Goal: Task Accomplishment & Management: Use online tool/utility

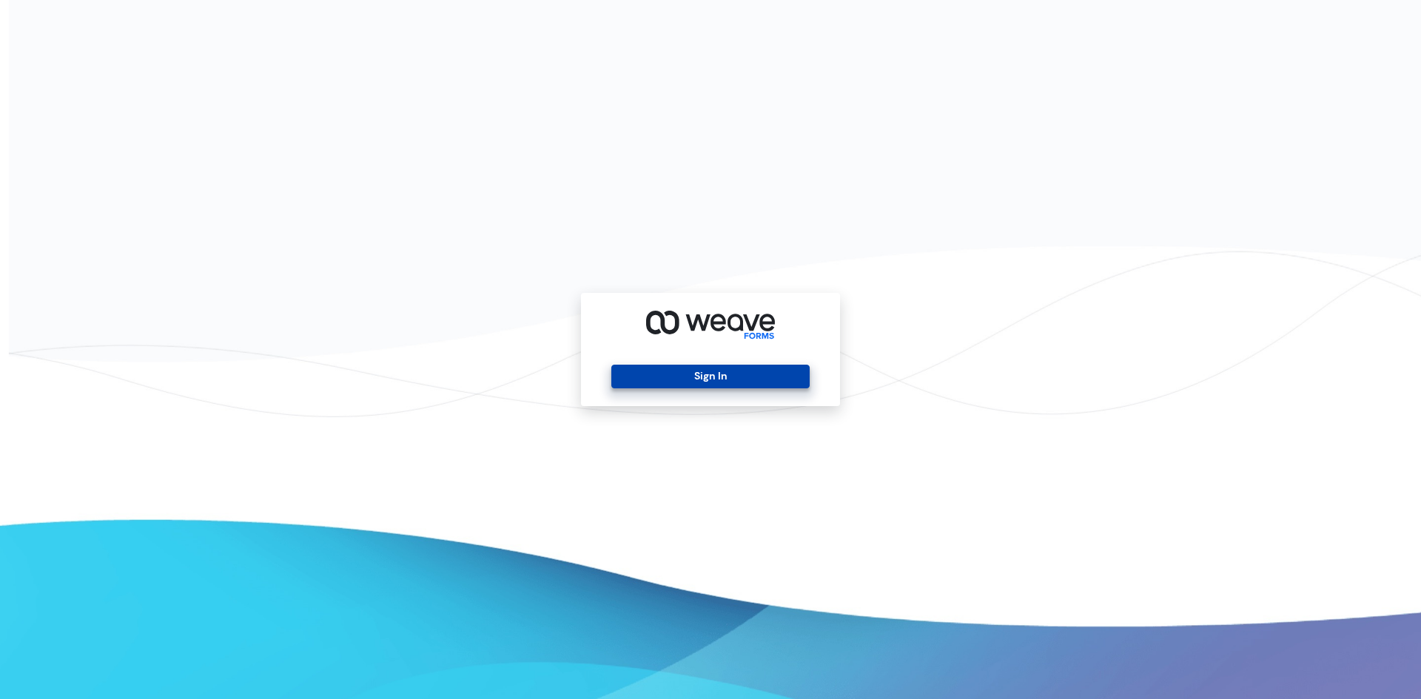
click at [711, 374] on button "Sign In" at bounding box center [710, 377] width 198 height 24
